Goal: Consume media (video, audio): Consume media (video, audio)

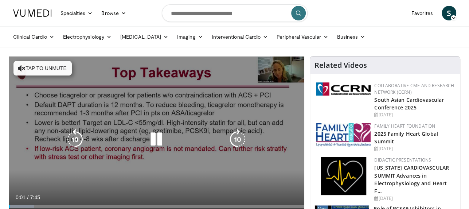
click at [45, 71] on button "Tap to unmute" at bounding box center [42, 68] width 58 height 15
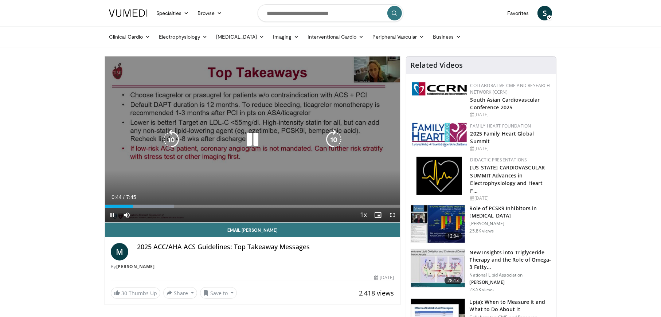
click at [333, 138] on icon "Video Player" at bounding box center [333, 139] width 20 height 20
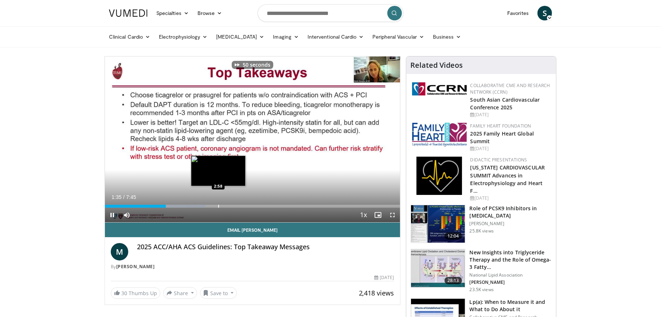
click at [218, 207] on div "Progress Bar" at bounding box center [218, 206] width 1 height 3
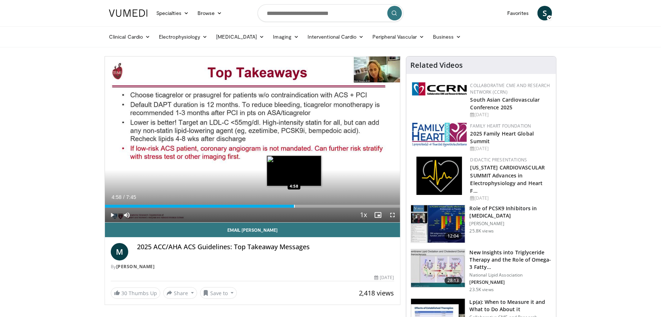
drag, startPoint x: 232, startPoint y: 205, endPoint x: 294, endPoint y: 206, distance: 62.3
click at [294, 206] on div "Progress Bar" at bounding box center [294, 206] width 1 height 3
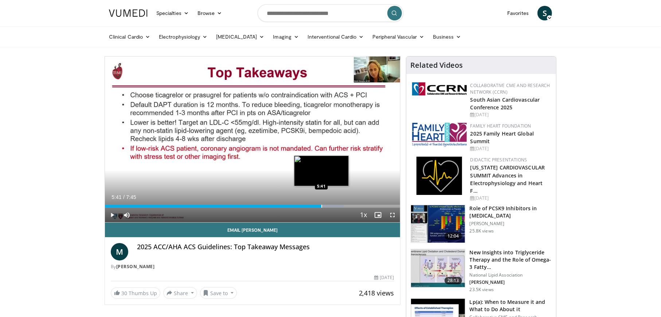
click at [321, 205] on div "Progress Bar" at bounding box center [321, 206] width 1 height 3
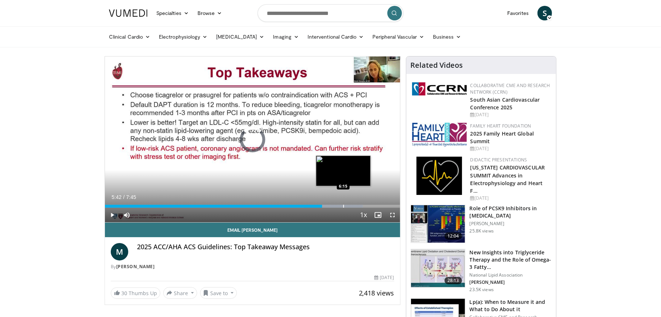
click at [343, 204] on div "Loaded : 87.40% 5:42 6:15" at bounding box center [252, 204] width 295 height 7
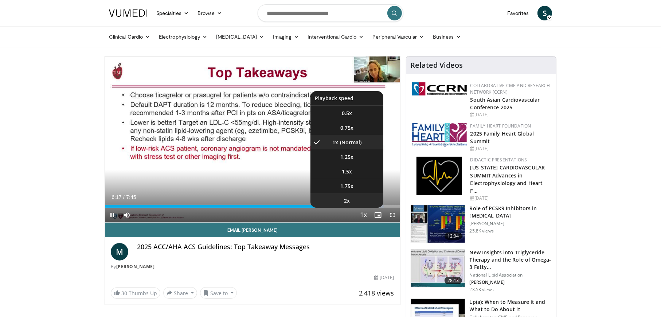
click at [381, 205] on li "2x" at bounding box center [346, 200] width 73 height 15
click at [348, 176] on li "1.5x" at bounding box center [346, 171] width 73 height 15
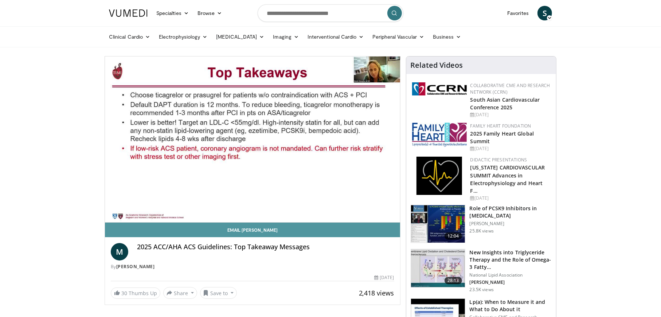
click at [318, 208] on link "Email [PERSON_NAME]" at bounding box center [252, 230] width 295 height 15
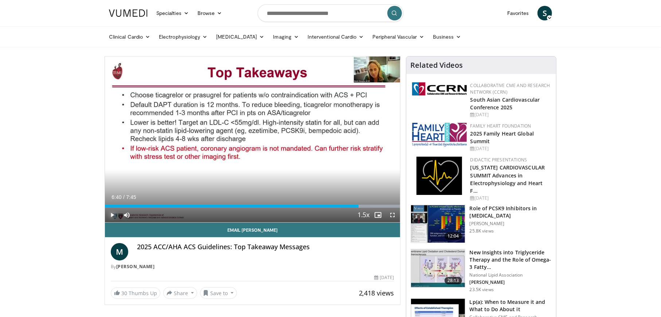
click at [112, 208] on span "Video Player" at bounding box center [112, 215] width 15 height 15
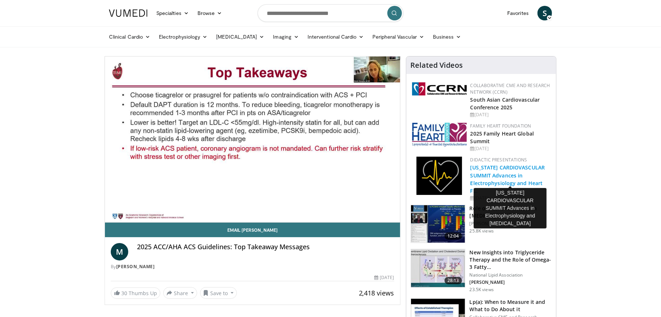
click at [468, 173] on link "[US_STATE] CARDIOVASCULAR SUMMIT Advances in Electrophysiology and Heart F…" at bounding box center [507, 179] width 75 height 30
